Goal: Task Accomplishment & Management: Complete application form

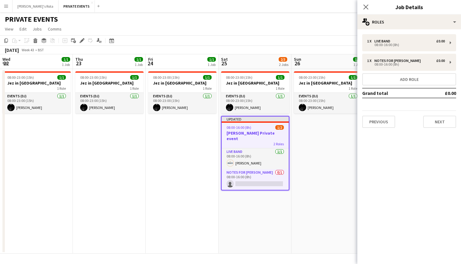
scroll to position [0, 126]
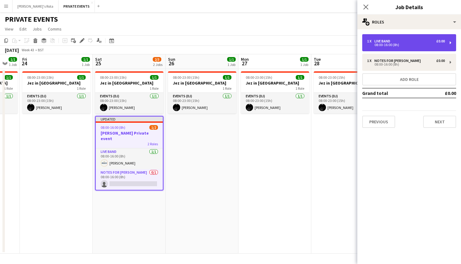
click at [409, 44] on div "08:00-16:00 (8h)" at bounding box center [406, 44] width 78 height 3
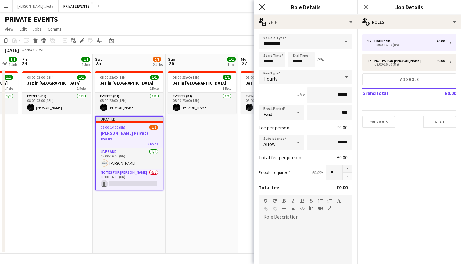
click at [260, 7] on icon "Close pop-in" at bounding box center [262, 7] width 6 height 6
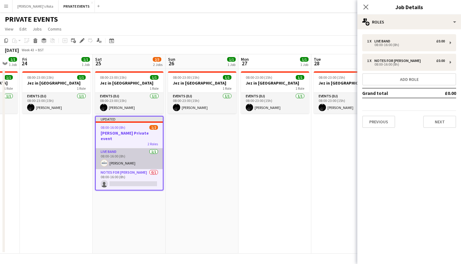
click at [134, 160] on app-card-role "Live Band [DATE] 08:00-16:00 (8h) [PERSON_NAME]" at bounding box center [129, 158] width 67 height 21
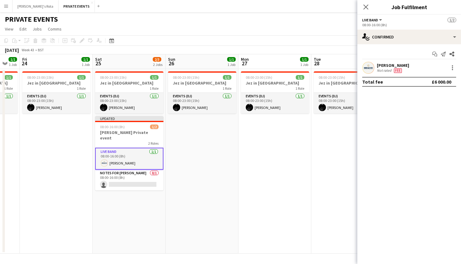
click at [422, 68] on div "[PERSON_NAME] Not rated Fee" at bounding box center [410, 68] width 104 height 12
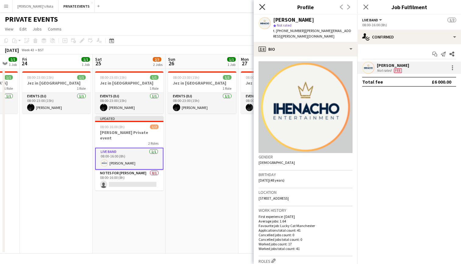
click at [261, 6] on icon at bounding box center [262, 7] width 6 height 6
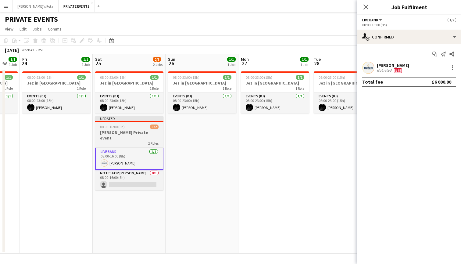
click at [117, 130] on h3 "[PERSON_NAME] Private event" at bounding box center [129, 135] width 68 height 11
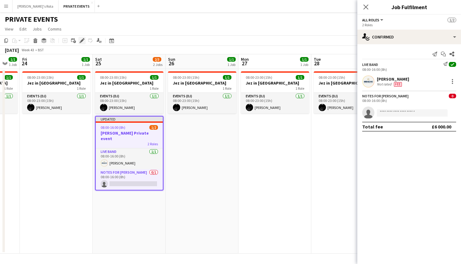
click at [81, 38] on icon "Edit" at bounding box center [82, 40] width 5 height 5
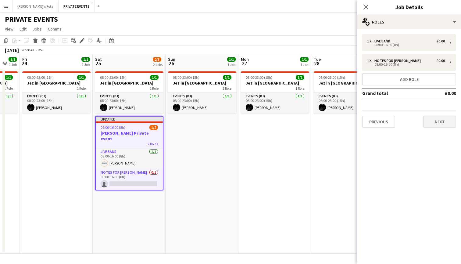
click at [434, 120] on button "Next" at bounding box center [439, 122] width 33 height 12
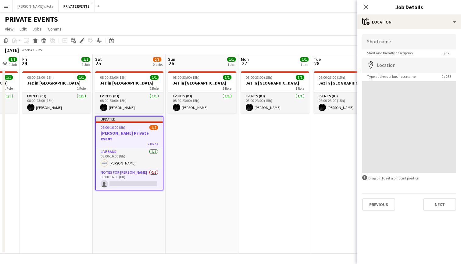
click at [434, 120] on div at bounding box center [409, 127] width 94 height 92
paste input "**********"
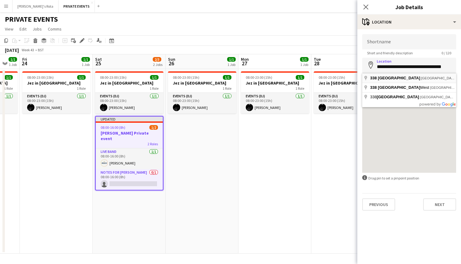
type input "**********"
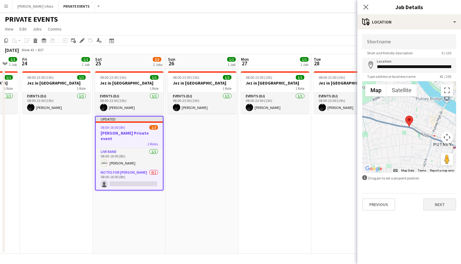
click at [448, 202] on button "Next" at bounding box center [439, 204] width 33 height 12
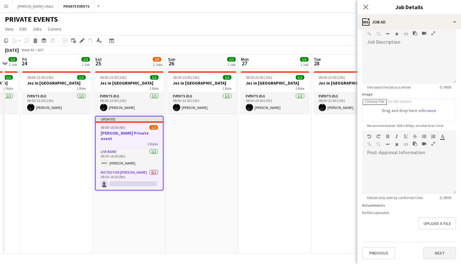
scroll to position [57, 0]
click at [440, 247] on button "Next" at bounding box center [439, 253] width 33 height 12
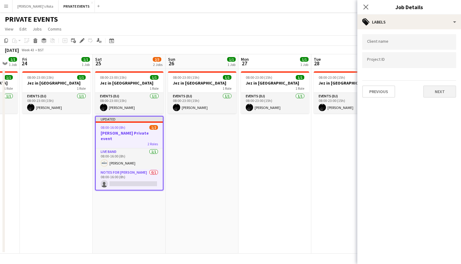
click at [448, 91] on button "Next" at bounding box center [439, 91] width 33 height 12
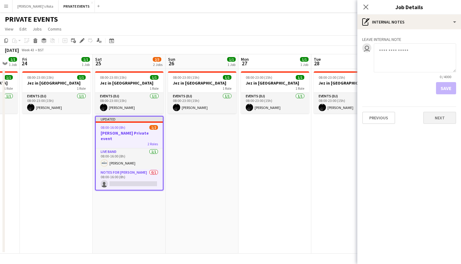
click at [445, 116] on button "Next" at bounding box center [439, 118] width 33 height 12
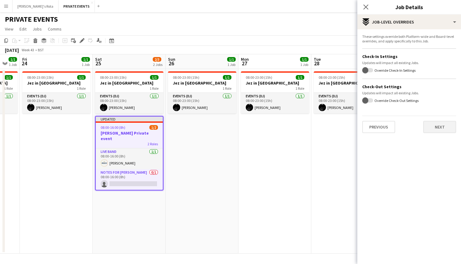
click at [443, 124] on button "Next" at bounding box center [439, 127] width 33 height 12
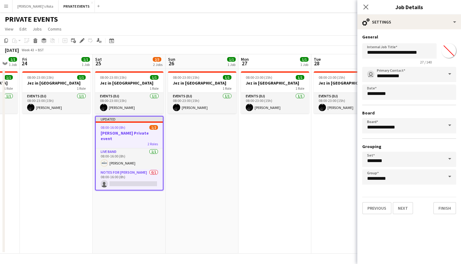
click at [449, 74] on span at bounding box center [450, 74] width 13 height 15
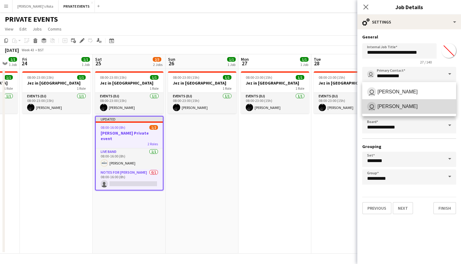
click at [436, 108] on span "user [PERSON_NAME]" at bounding box center [409, 106] width 84 height 9
type input "**********"
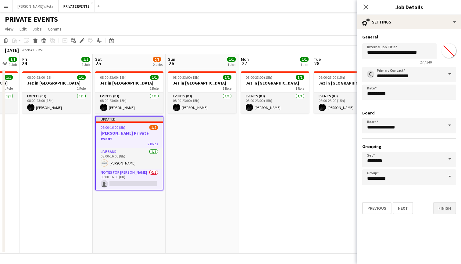
click at [449, 207] on button "Finish" at bounding box center [445, 208] width 23 height 12
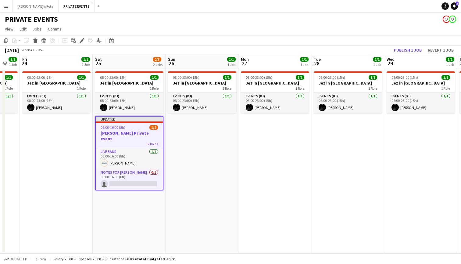
click at [134, 135] on h3 "[PERSON_NAME] Private event" at bounding box center [129, 135] width 67 height 11
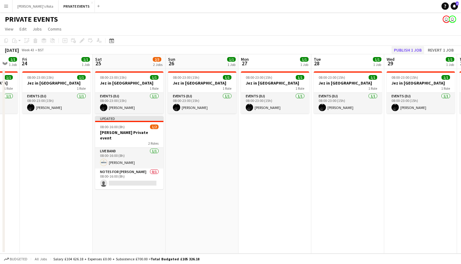
click at [405, 49] on button "Publish 1 job" at bounding box center [408, 50] width 33 height 8
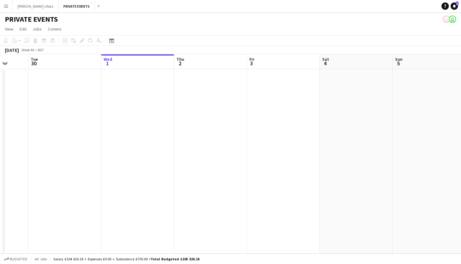
scroll to position [0, 190]
click at [127, 116] on app-date-cell at bounding box center [137, 161] width 73 height 185
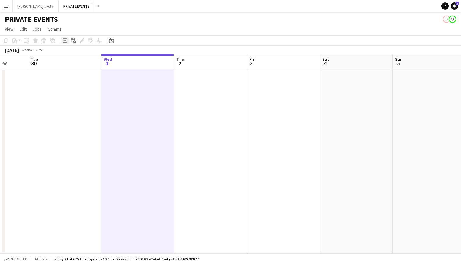
click at [64, 41] on icon "Add job" at bounding box center [65, 40] width 5 height 5
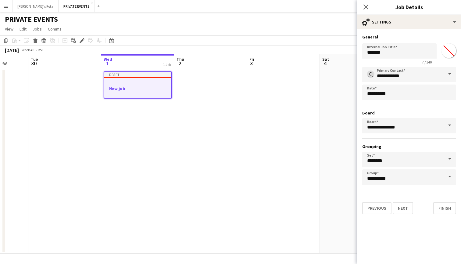
click at [150, 93] on div at bounding box center [137, 93] width 67 height 5
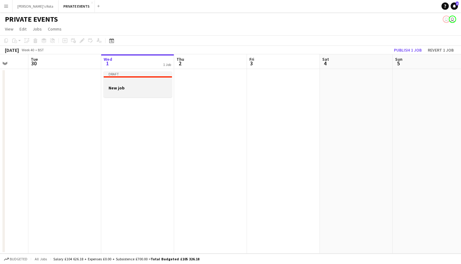
click at [164, 79] on app-job-card "Draft New job" at bounding box center [138, 84] width 68 height 26
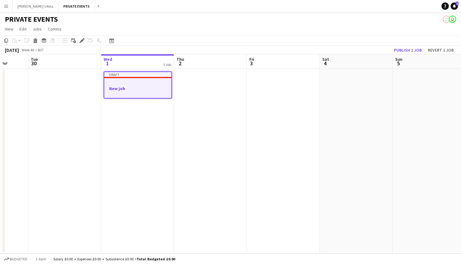
click at [151, 86] on h3 "New job" at bounding box center [137, 88] width 67 height 5
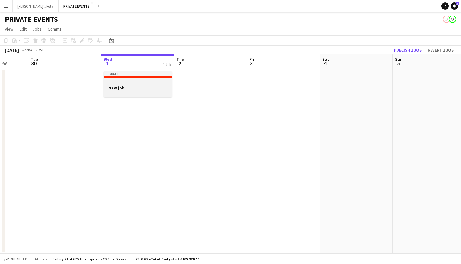
click at [139, 96] on app-job-card "Draft New job" at bounding box center [138, 84] width 68 height 26
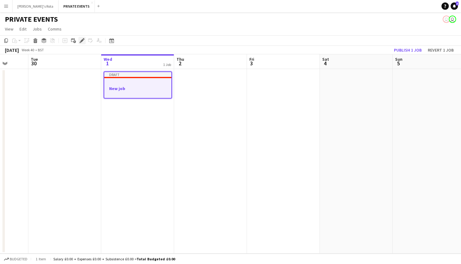
click at [81, 41] on icon "Edit" at bounding box center [82, 40] width 5 height 5
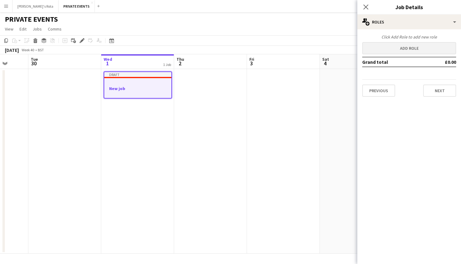
click at [390, 48] on button "Add role" at bounding box center [409, 48] width 94 height 12
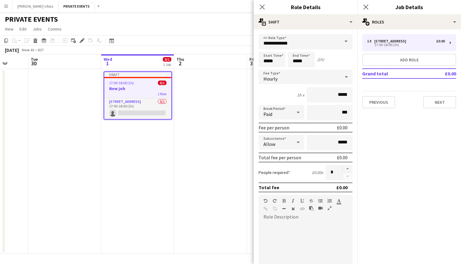
click at [342, 40] on span at bounding box center [346, 41] width 13 height 15
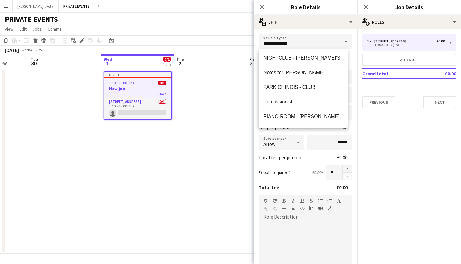
scroll to position [505, 0]
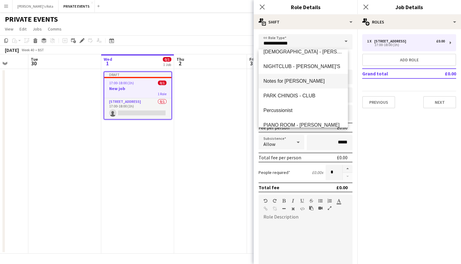
click at [293, 78] on mat-option "Notes for [PERSON_NAME]" at bounding box center [303, 81] width 89 height 15
type input "**********"
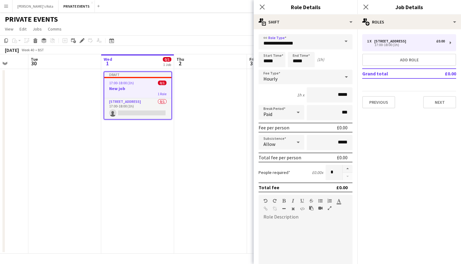
click at [285, 223] on div at bounding box center [306, 258] width 94 height 73
paste div
click at [131, 82] on span "17:00-18:00 (1h)" at bounding box center [121, 83] width 25 height 5
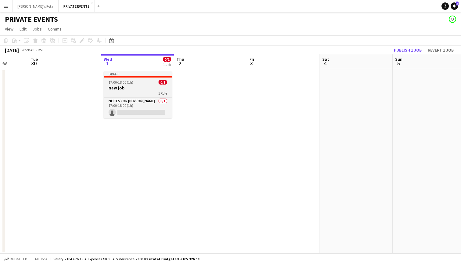
click at [131, 89] on h3 "New job" at bounding box center [138, 87] width 68 height 5
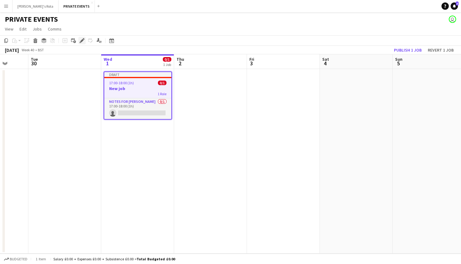
click at [82, 41] on icon at bounding box center [81, 40] width 3 height 3
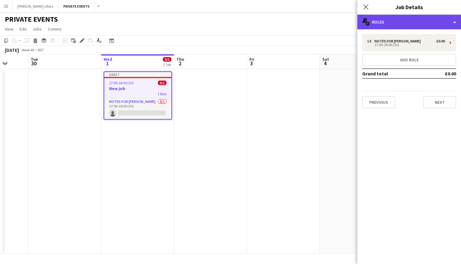
click at [380, 22] on div "multiple-users-add Roles" at bounding box center [410, 22] width 104 height 15
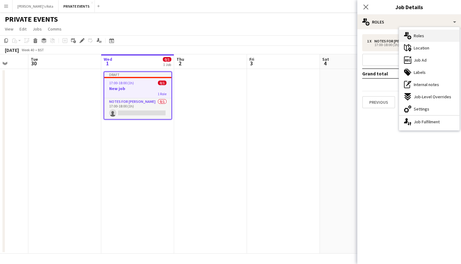
click at [429, 40] on div "multiple-users-add Roles" at bounding box center [429, 36] width 60 height 12
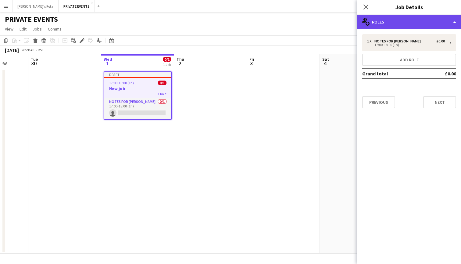
click at [395, 20] on div "multiple-users-add Roles" at bounding box center [410, 22] width 104 height 15
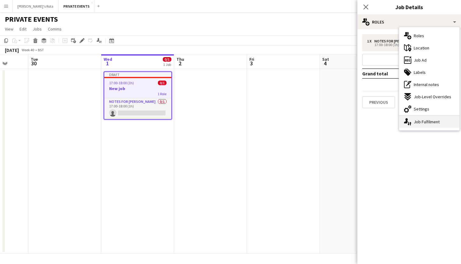
click at [430, 124] on div "single-neutral-actions-up-down Job Fulfilment" at bounding box center [429, 122] width 60 height 12
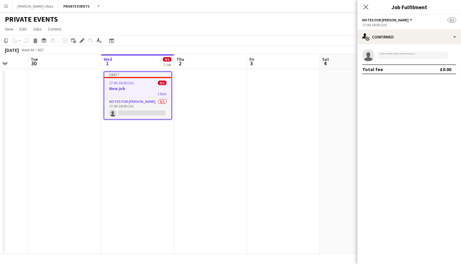
click at [375, 19] on span "Notes for [PERSON_NAME]" at bounding box center [385, 20] width 46 height 5
click at [376, 29] on li "All roles" at bounding box center [392, 29] width 48 height 5
click at [121, 90] on h3 "New job" at bounding box center [137, 88] width 67 height 5
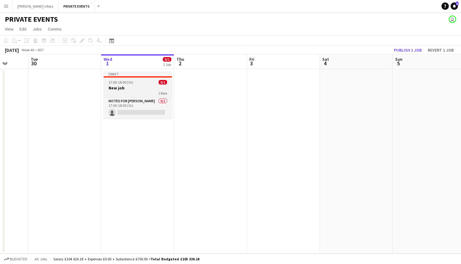
click at [121, 90] on h3 "New job" at bounding box center [138, 87] width 68 height 5
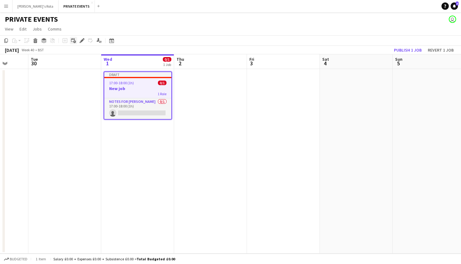
click at [75, 41] on icon "Add linked Job" at bounding box center [73, 40] width 5 height 5
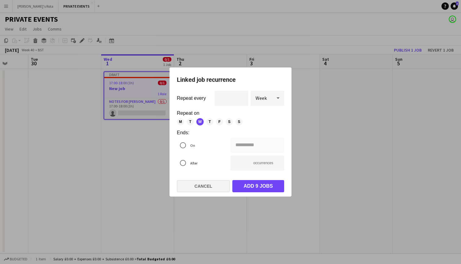
click at [211, 184] on button "Cancel" at bounding box center [203, 186] width 53 height 12
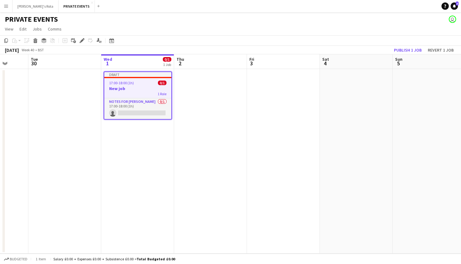
click at [124, 92] on div "1 Role" at bounding box center [137, 93] width 67 height 5
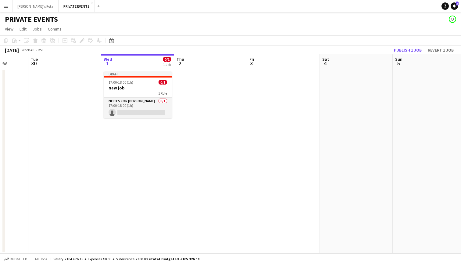
click at [122, 58] on app-board-header-date "Wed 1 0/1 1 Job" at bounding box center [137, 61] width 73 height 15
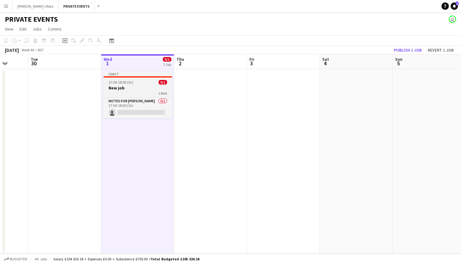
click at [124, 86] on h3 "New job" at bounding box center [138, 87] width 68 height 5
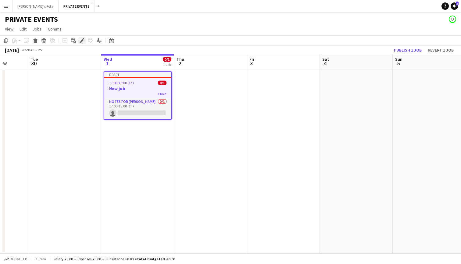
click at [80, 41] on icon "Edit" at bounding box center [82, 40] width 5 height 5
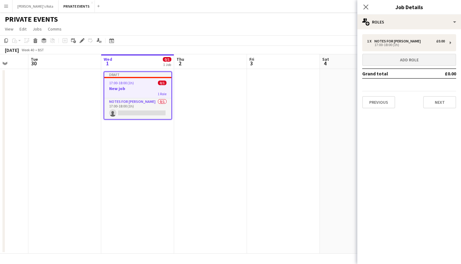
click at [403, 60] on button "Add role" at bounding box center [409, 60] width 94 height 12
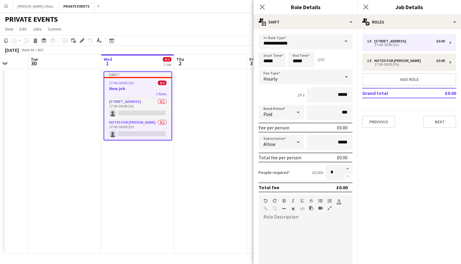
click at [341, 40] on span at bounding box center [346, 41] width 13 height 15
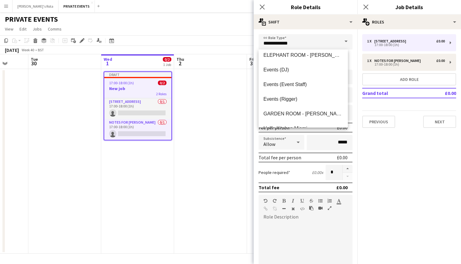
scroll to position [103, 0]
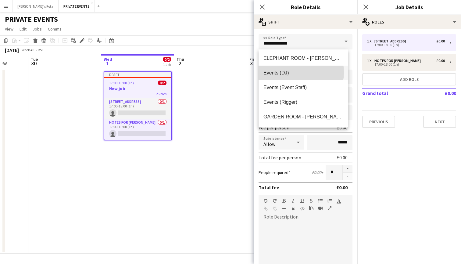
click at [296, 72] on span "Events (DJ)" at bounding box center [304, 73] width 80 height 6
type input "**********"
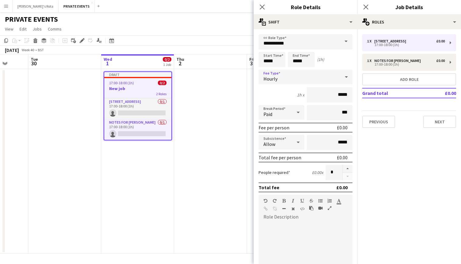
click at [313, 77] on div "Hourly" at bounding box center [300, 77] width 82 height 15
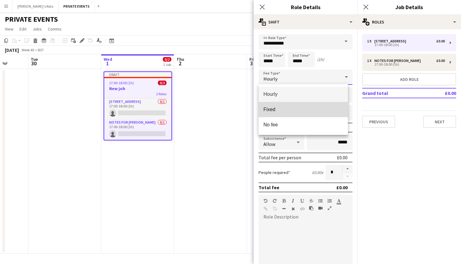
click at [302, 104] on mat-option "Fixed" at bounding box center [303, 109] width 89 height 15
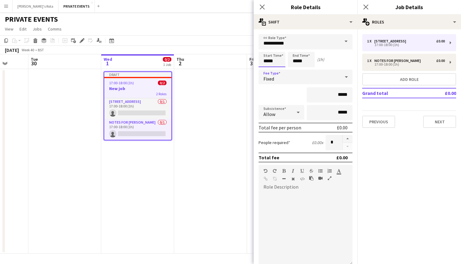
click at [273, 59] on input "*****" at bounding box center [272, 59] width 27 height 15
type input "*****"
click at [266, 47] on div at bounding box center [266, 49] width 12 height 6
click at [297, 57] on input "*****" at bounding box center [301, 59] width 27 height 15
click at [296, 48] on div at bounding box center [295, 49] width 12 height 6
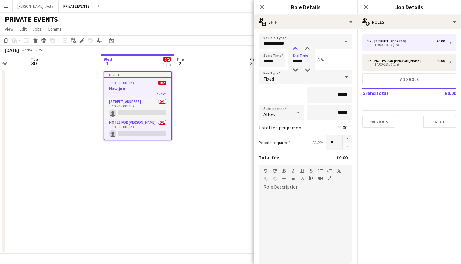
click at [295, 47] on div at bounding box center [295, 49] width 12 height 6
type input "*****"
click at [295, 47] on div at bounding box center [295, 49] width 12 height 6
click at [316, 204] on div at bounding box center [306, 228] width 94 height 73
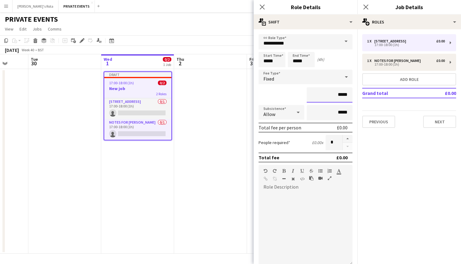
click at [336, 94] on input "*****" at bounding box center [330, 94] width 46 height 15
click at [261, 7] on icon "Close pop-in" at bounding box center [262, 7] width 6 height 6
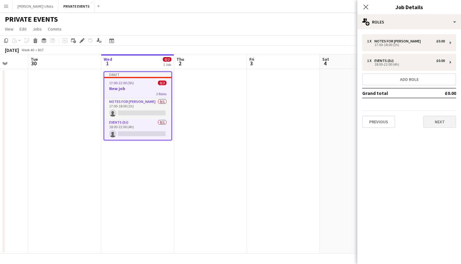
click at [437, 120] on button "Next" at bounding box center [439, 122] width 33 height 12
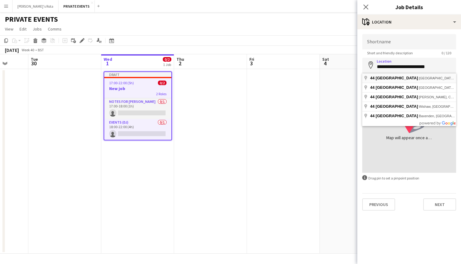
type input "**********"
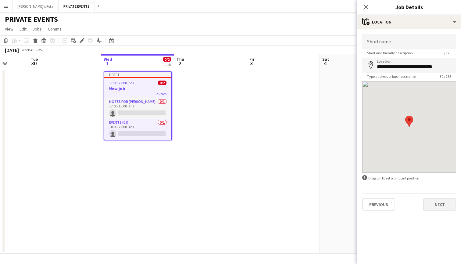
click at [444, 204] on button "Next" at bounding box center [439, 204] width 33 height 12
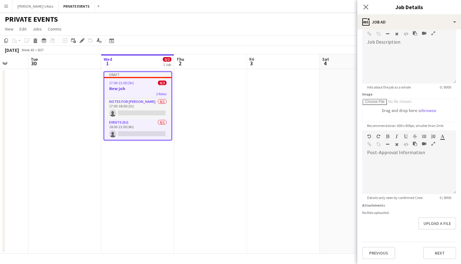
scroll to position [57, 0]
click at [437, 247] on button "Next" at bounding box center [439, 253] width 33 height 12
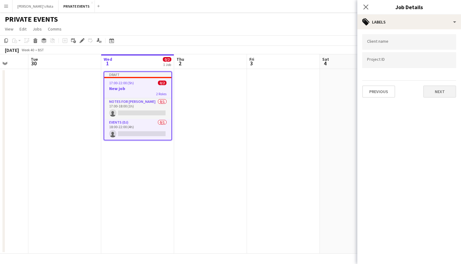
click at [444, 92] on button "Next" at bounding box center [439, 91] width 33 height 12
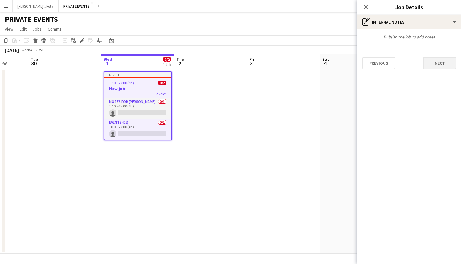
click at [446, 65] on button "Next" at bounding box center [439, 63] width 33 height 12
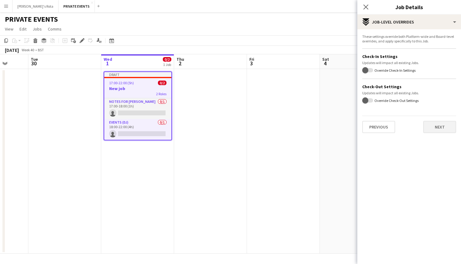
click at [443, 129] on button "Next" at bounding box center [439, 127] width 33 height 12
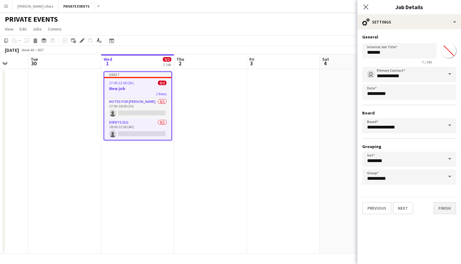
click at [445, 204] on button "Finish" at bounding box center [445, 208] width 23 height 12
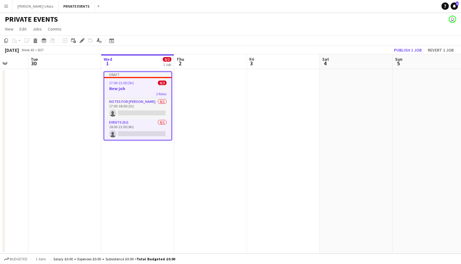
click at [144, 86] on h3 "New job" at bounding box center [137, 88] width 67 height 5
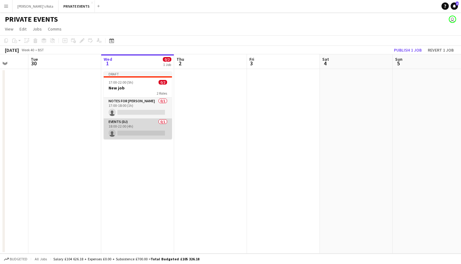
click at [136, 126] on app-card-role "Events (DJ) 0/1 18:00-22:00 (4h) single-neutral-actions" at bounding box center [138, 128] width 68 height 21
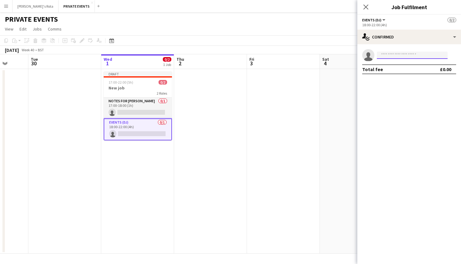
click at [406, 56] on input at bounding box center [412, 55] width 71 height 7
type input "*****"
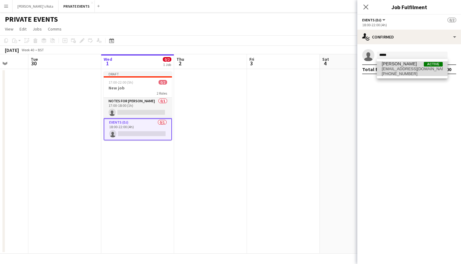
click at [405, 63] on span "[PERSON_NAME]" at bounding box center [399, 63] width 35 height 5
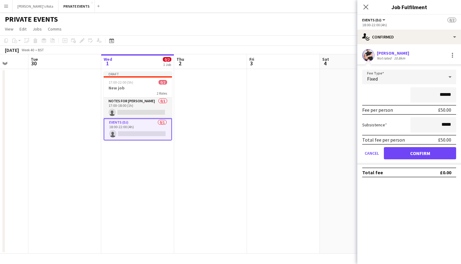
type input "*******"
